Goal: Answer question/provide support: Share knowledge or assist other users

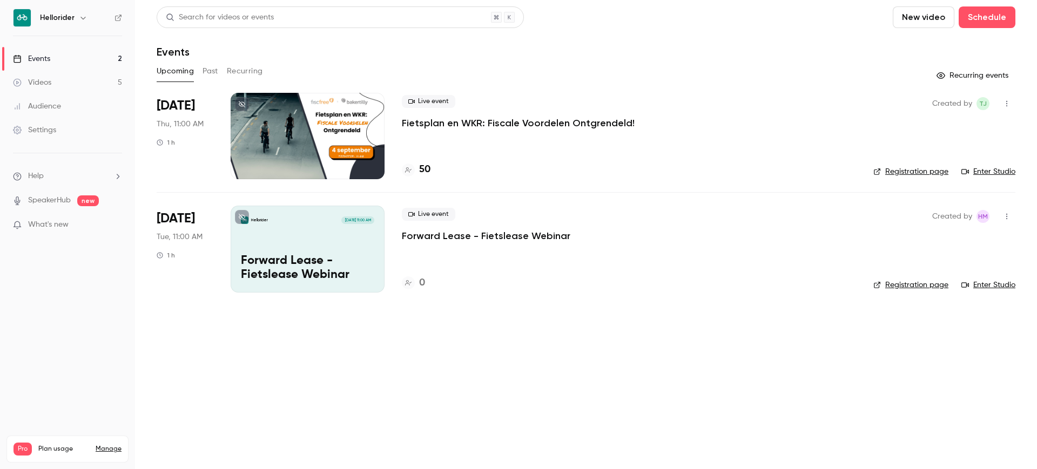
click at [56, 58] on link "Events 2" at bounding box center [67, 59] width 135 height 24
click at [67, 83] on link "Videos 5" at bounding box center [67, 83] width 135 height 24
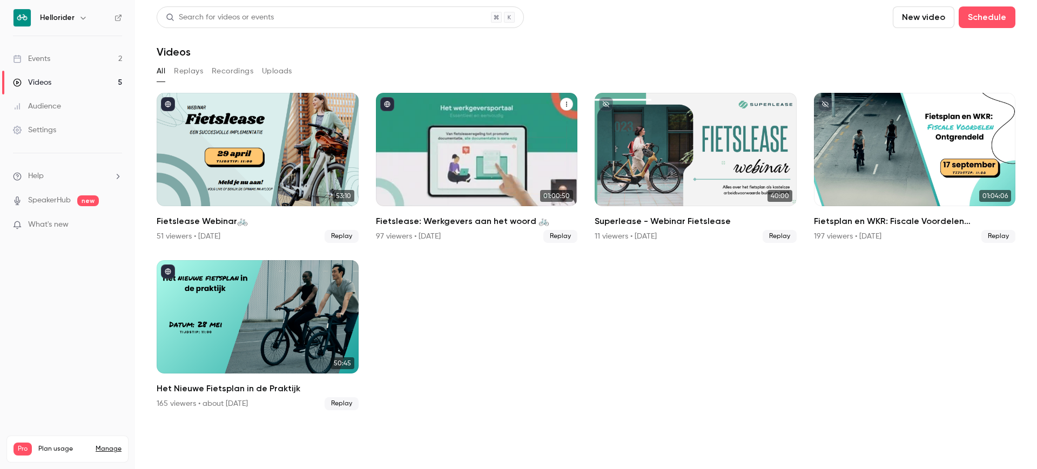
click at [484, 136] on div "Fietslease: Werkgevers aan het woord 🚲" at bounding box center [477, 149] width 202 height 113
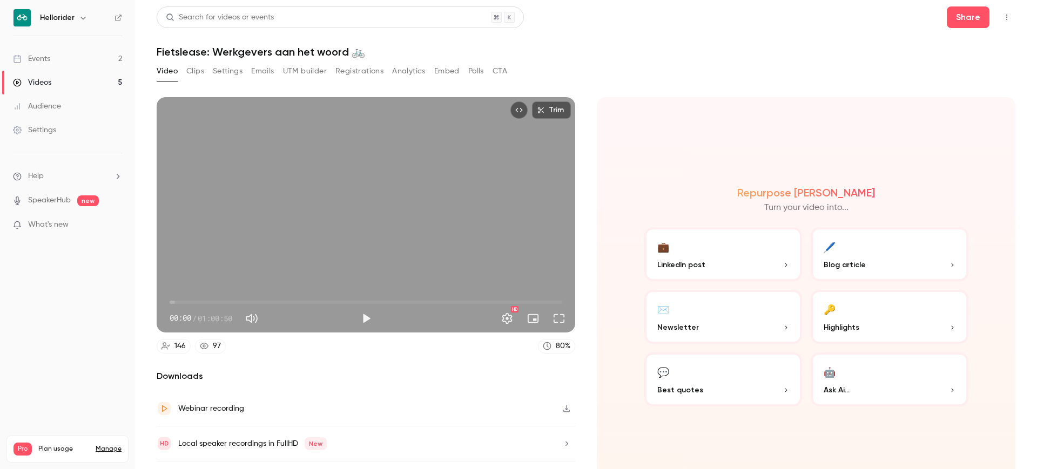
click at [370, 70] on button "Registrations" at bounding box center [359, 71] width 48 height 17
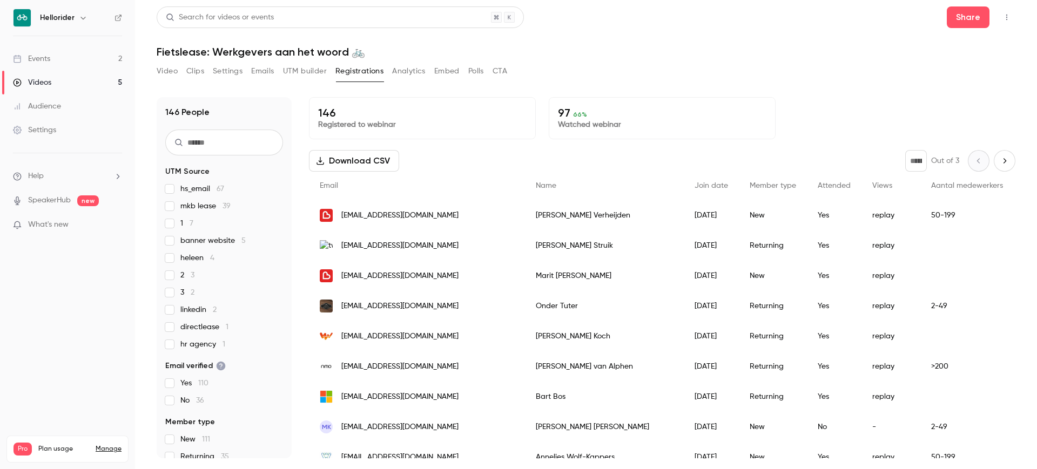
click at [234, 145] on input "text" at bounding box center [224, 143] width 118 height 26
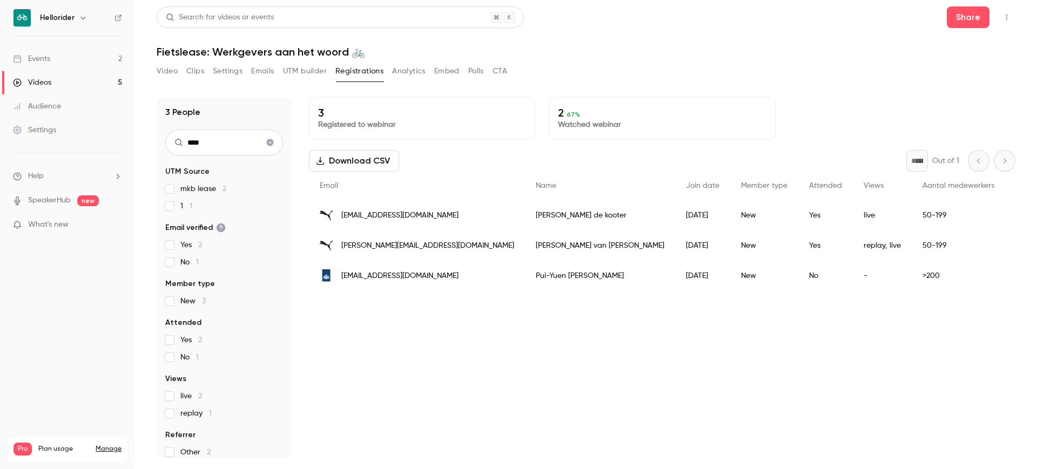
type input "****"
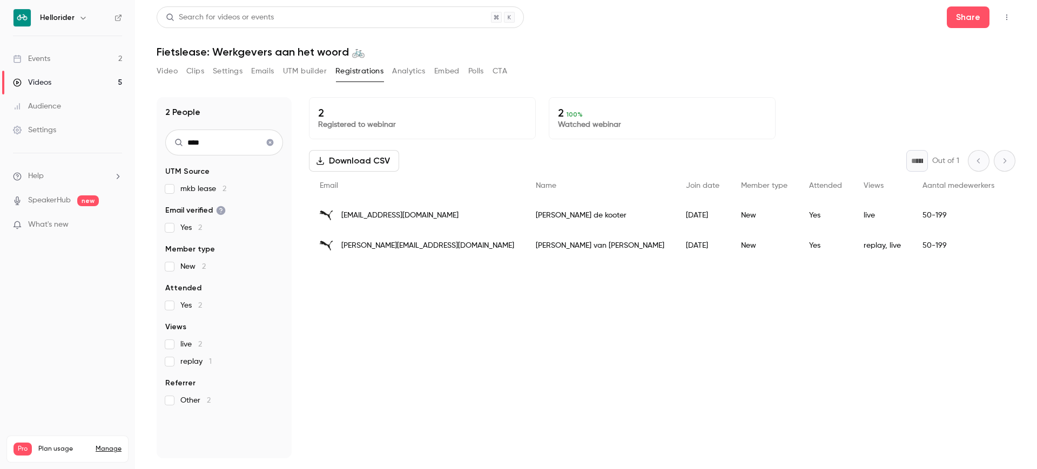
click at [525, 212] on div "[PERSON_NAME]" at bounding box center [600, 215] width 150 height 30
